Goal: Navigation & Orientation: Find specific page/section

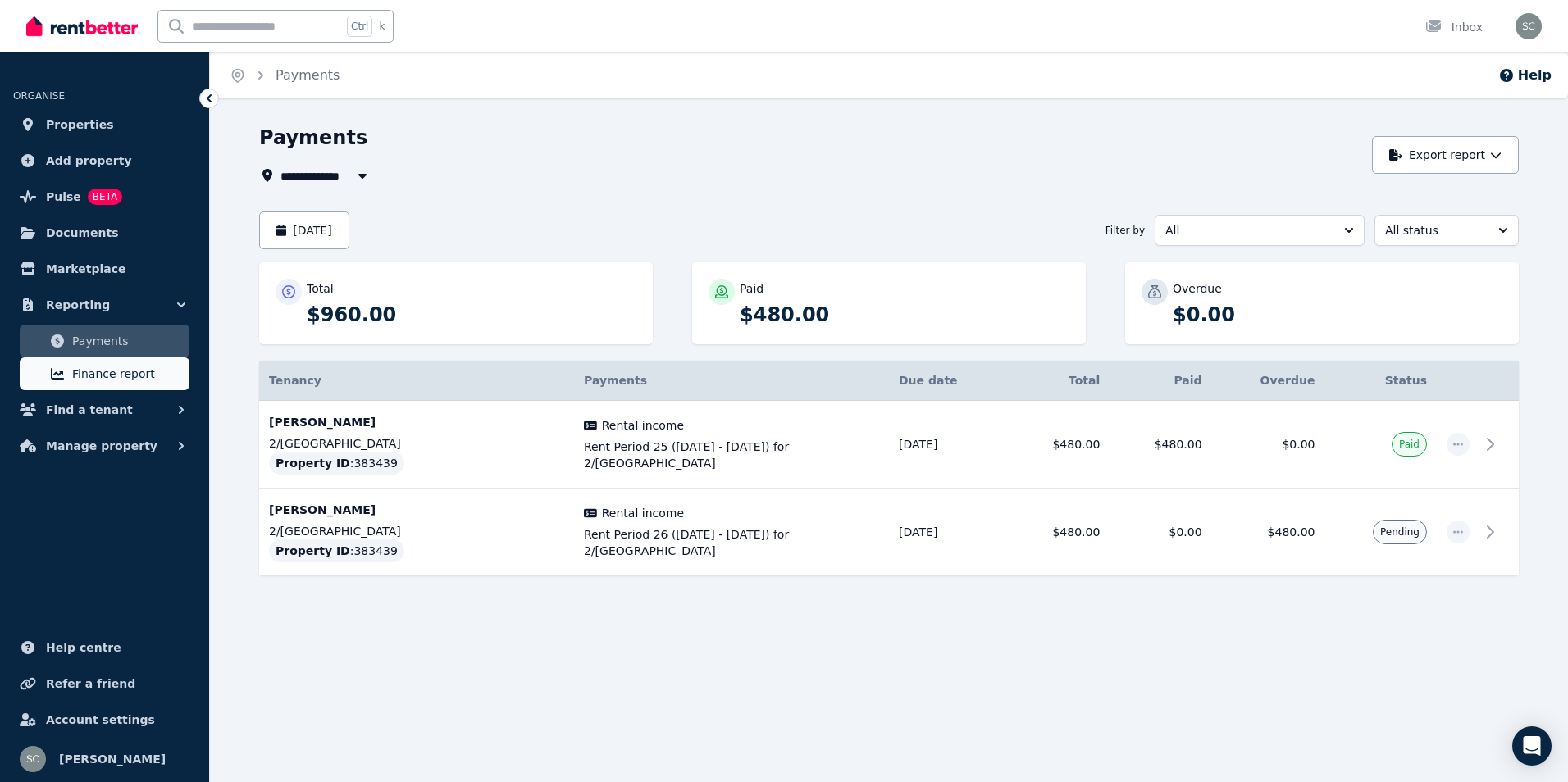
click at [141, 370] on span "Finance report" at bounding box center [127, 374] width 111 height 20
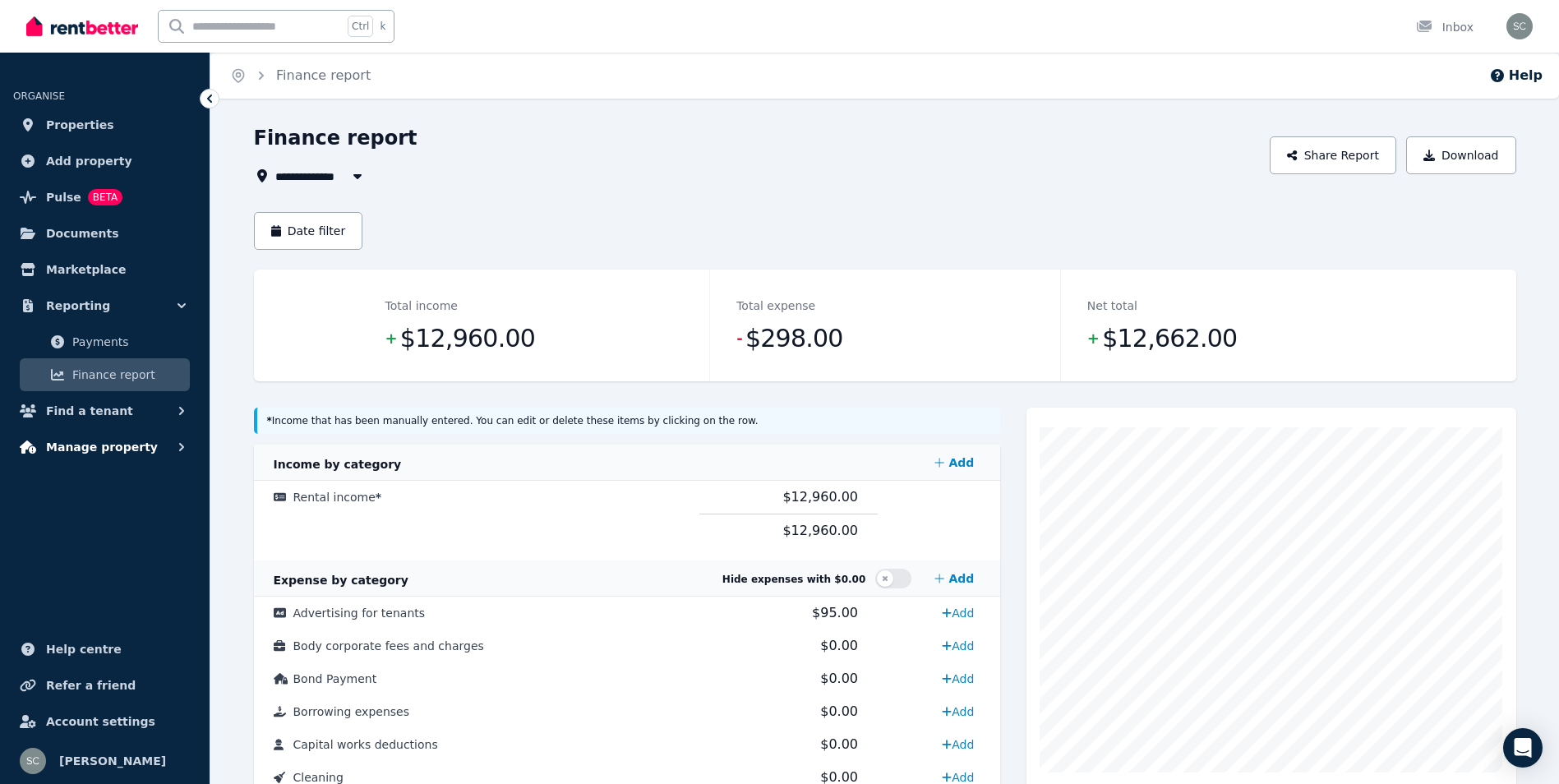
click at [128, 444] on span "Manage property" at bounding box center [102, 447] width 112 height 20
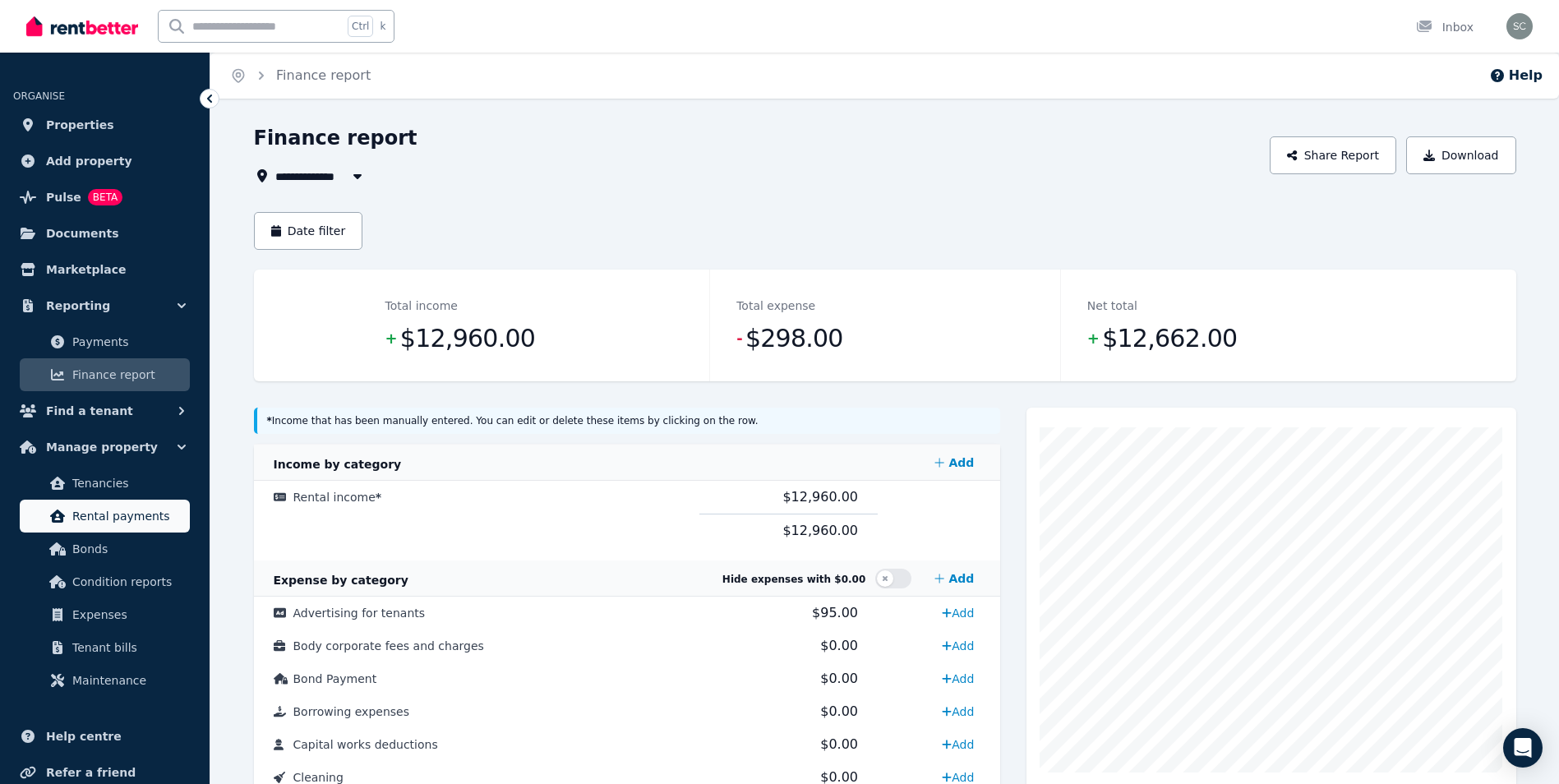
click at [152, 517] on span "Rental payments" at bounding box center [128, 516] width 111 height 20
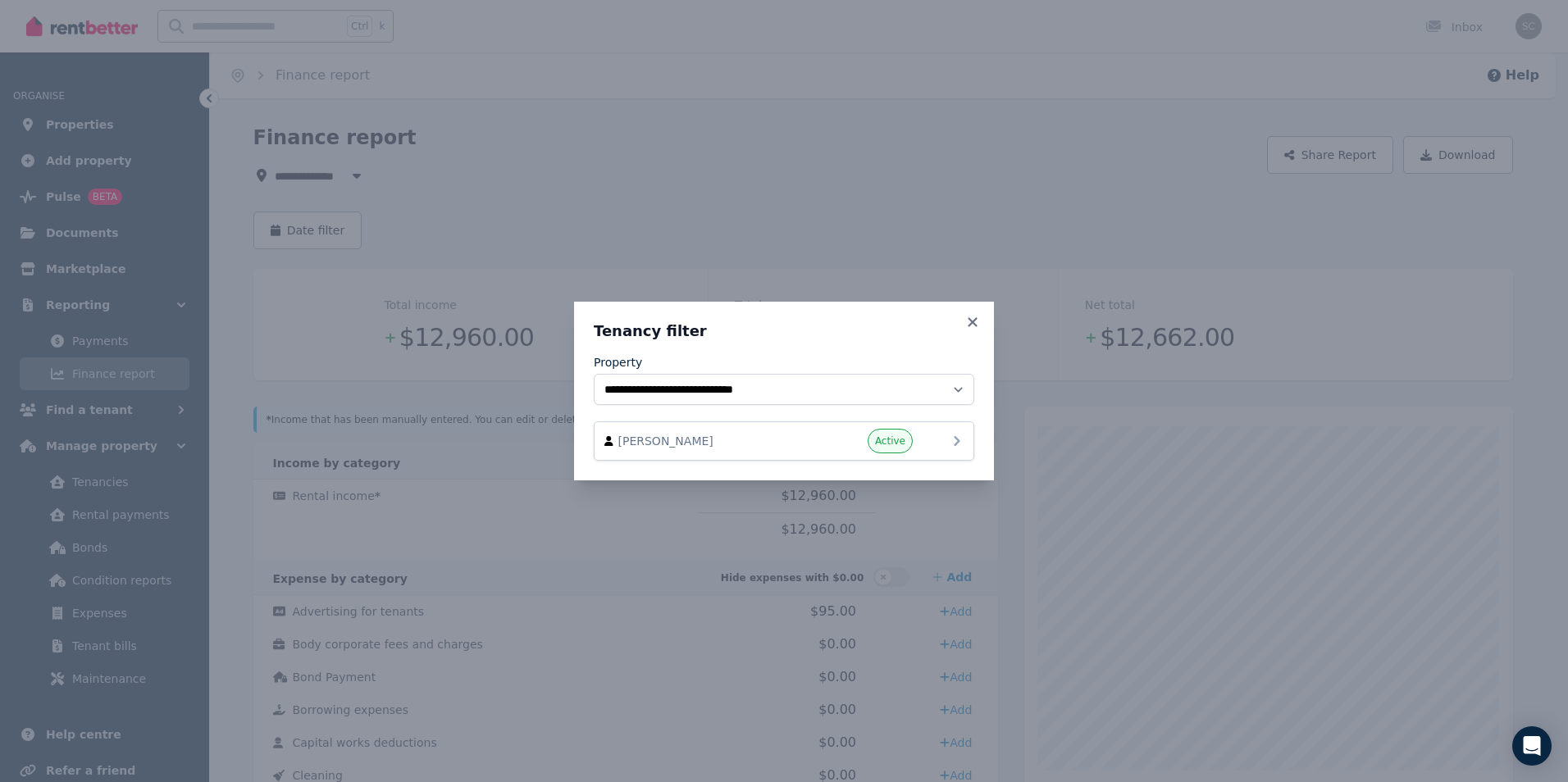
click at [845, 434] on div "Active" at bounding box center [862, 440] width 98 height 24
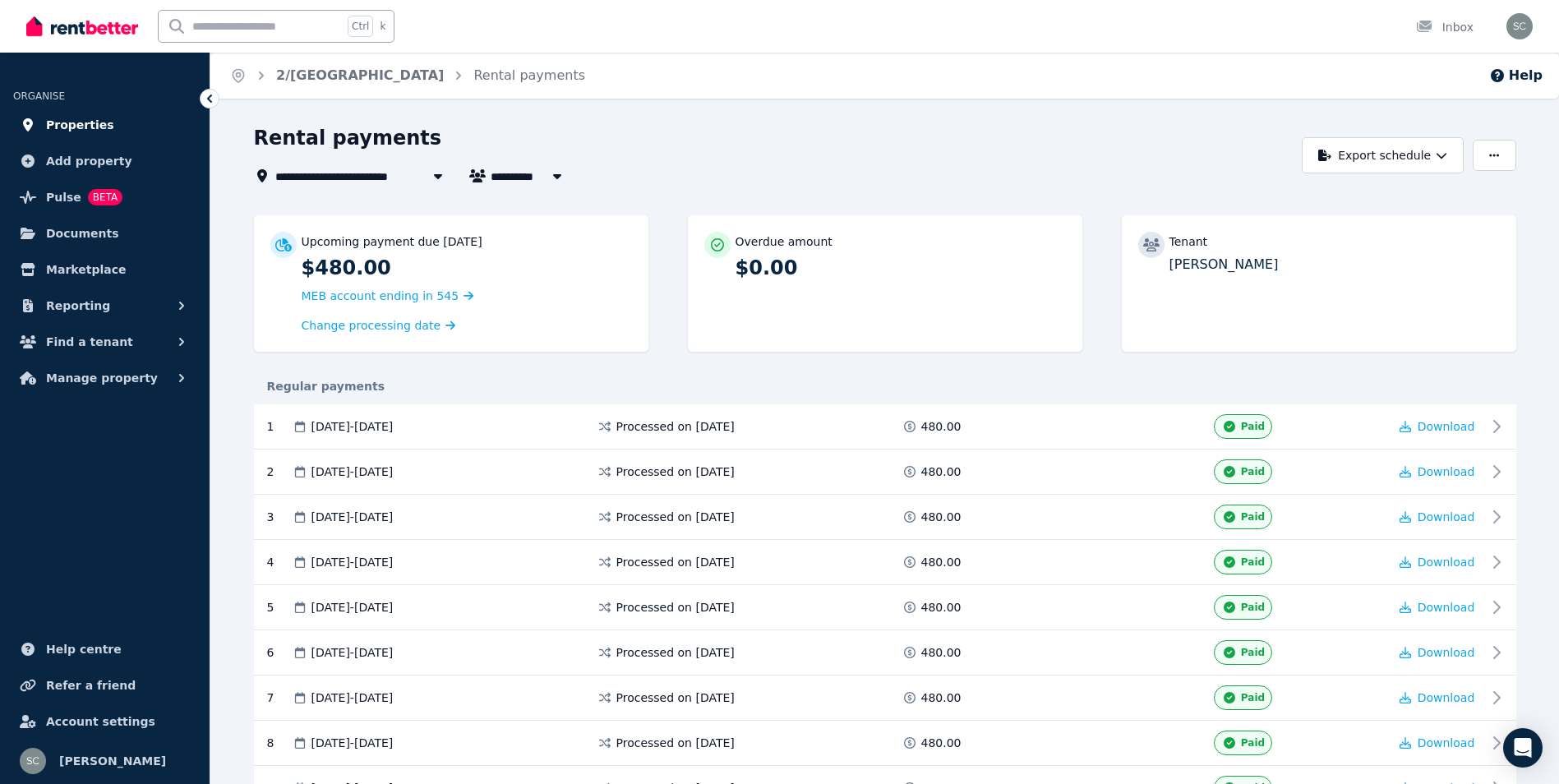
click at [75, 124] on span "Properties" at bounding box center [80, 125] width 68 height 20
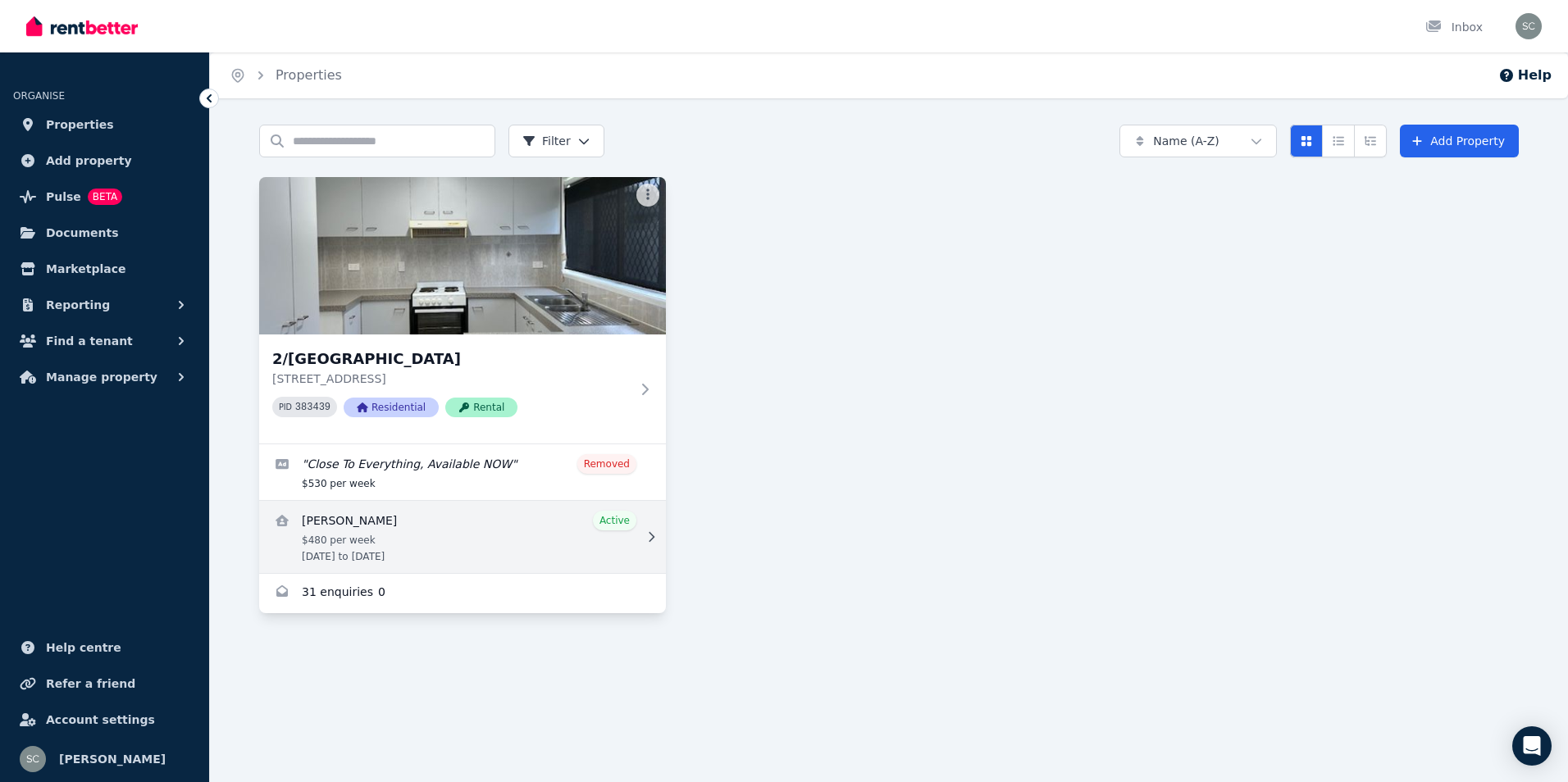
click at [586, 525] on link "View details for Colin King" at bounding box center [462, 537] width 407 height 72
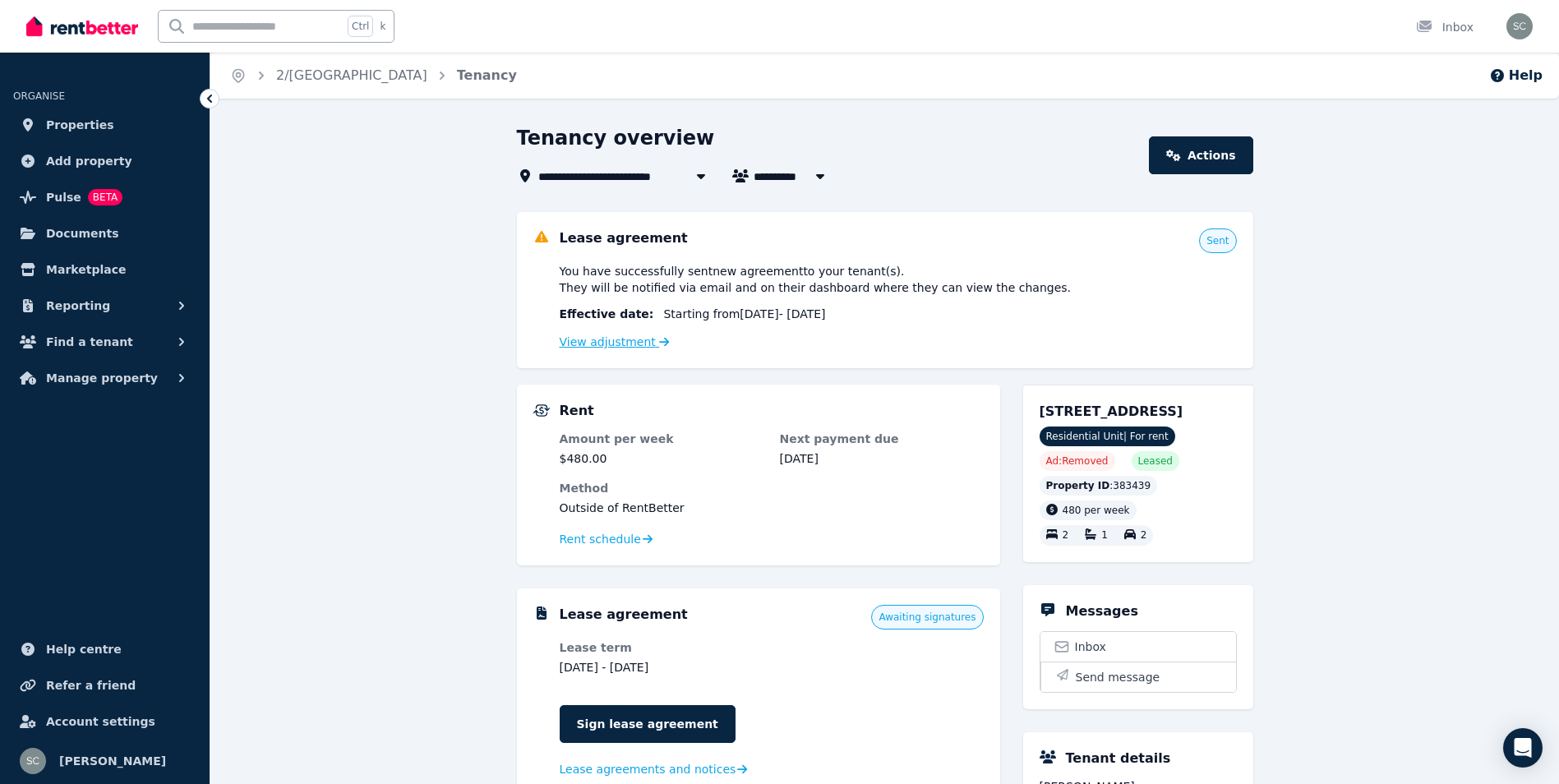
click at [619, 344] on link "View adjustment" at bounding box center [615, 342] width 110 height 14
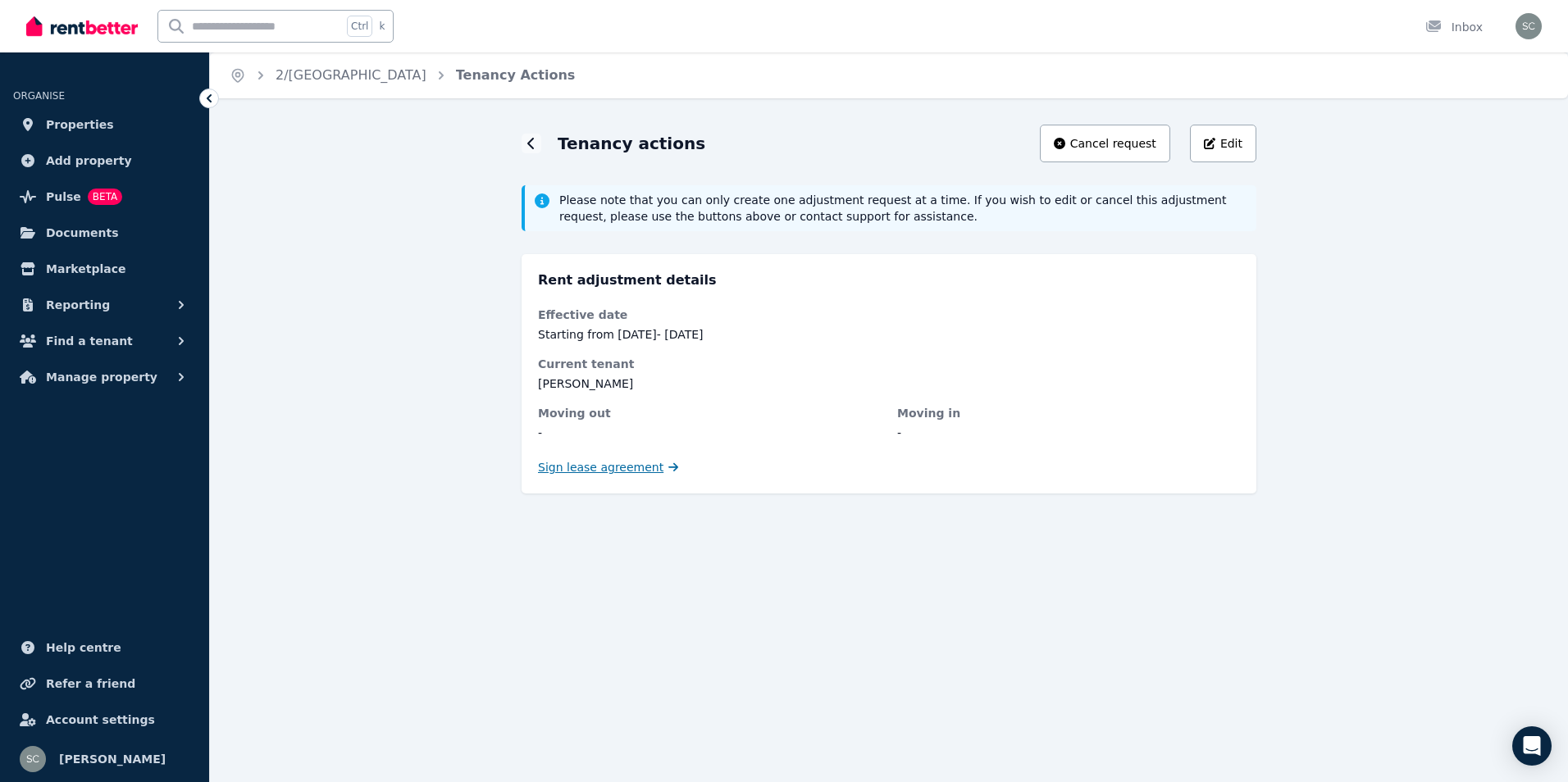
click at [637, 472] on span "Sign lease agreement" at bounding box center [600, 467] width 125 height 16
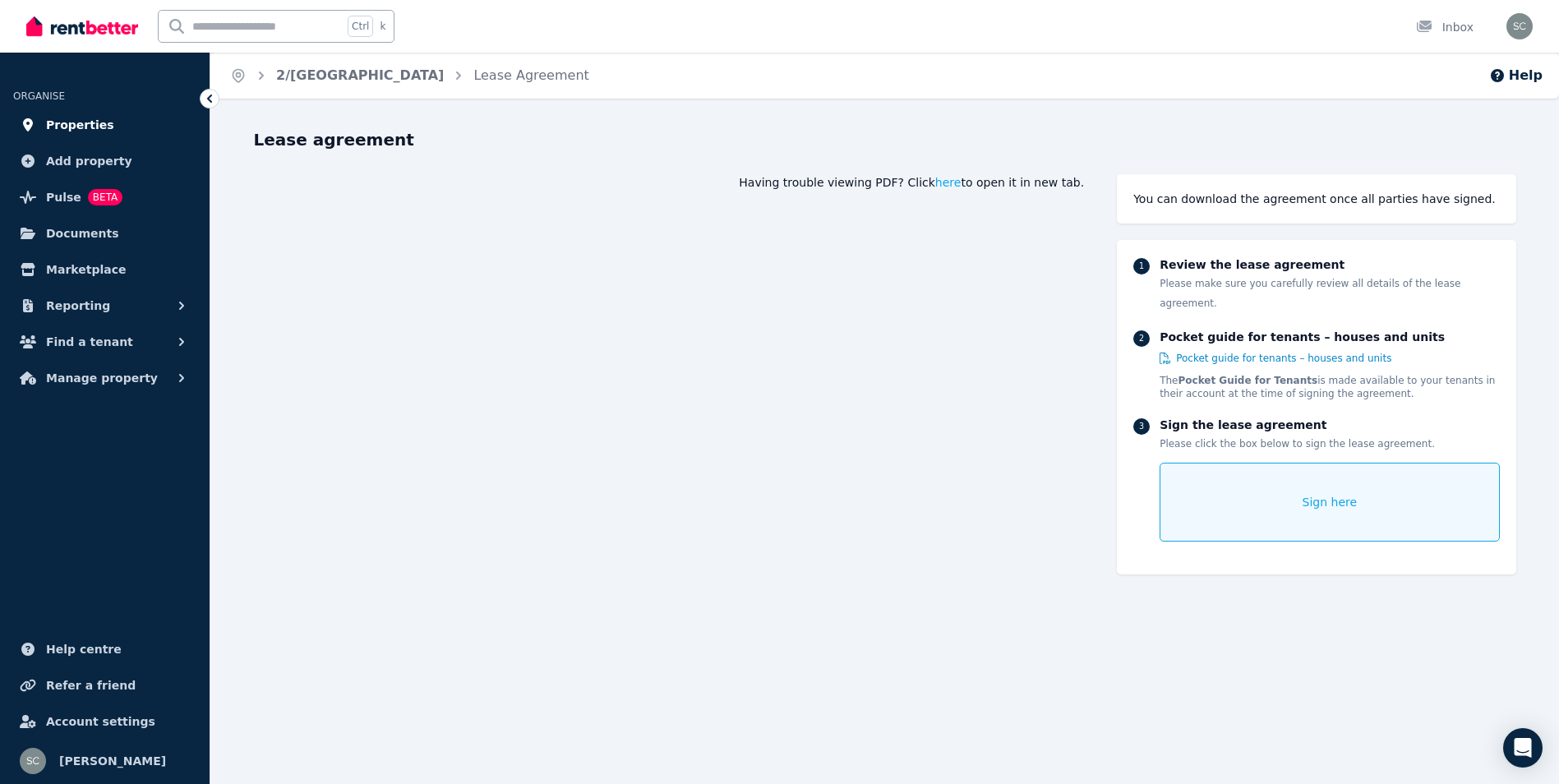
click at [104, 122] on link "Properties" at bounding box center [105, 125] width 184 height 33
